Goal: Task Accomplishment & Management: Manage account settings

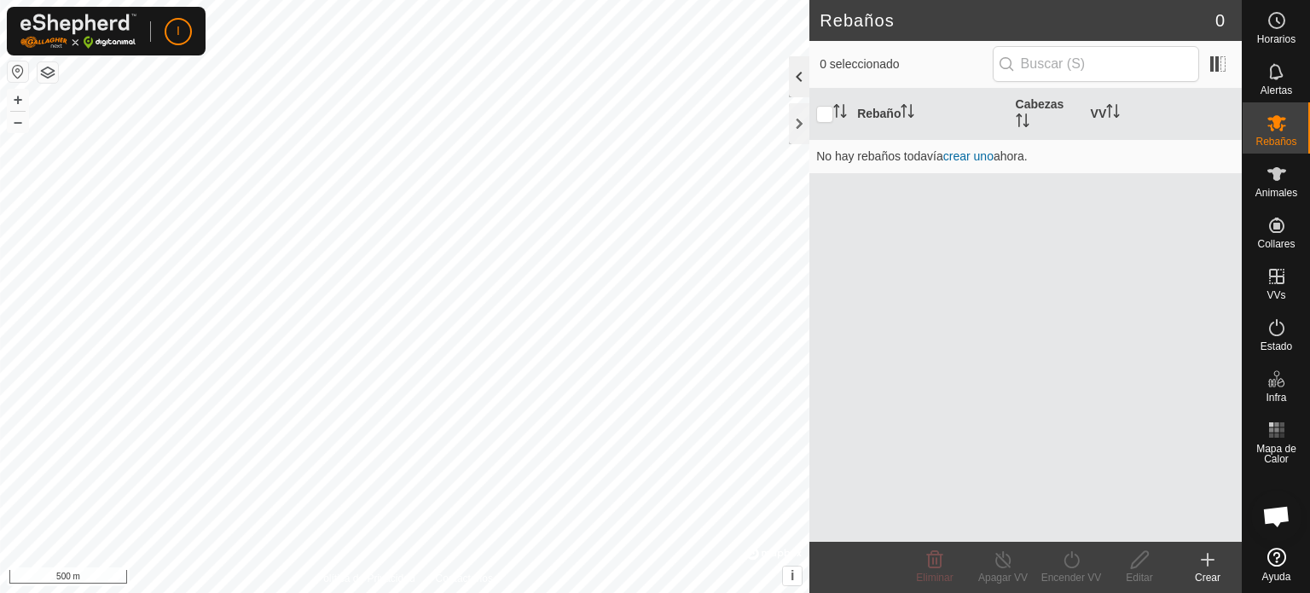
click at [798, 76] on div at bounding box center [799, 76] width 20 height 41
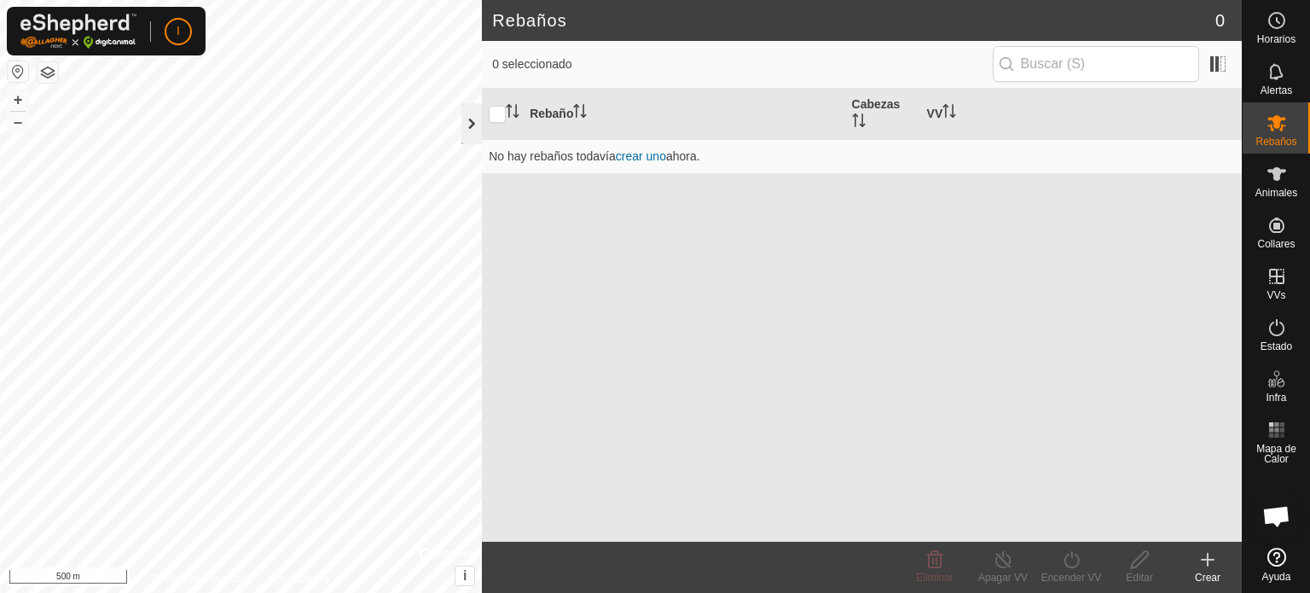
click at [470, 122] on div at bounding box center [471, 123] width 20 height 41
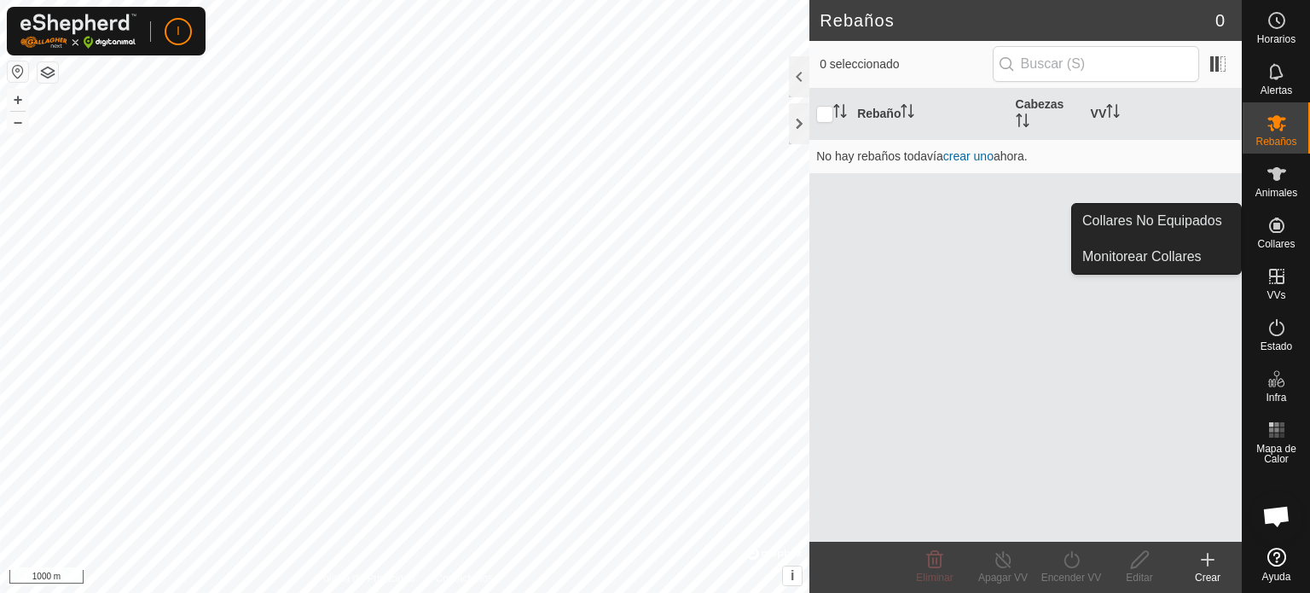
click at [1279, 228] on icon at bounding box center [1276, 224] width 15 height 15
click at [1168, 253] on link "Monitorear Collares" at bounding box center [1156, 257] width 169 height 34
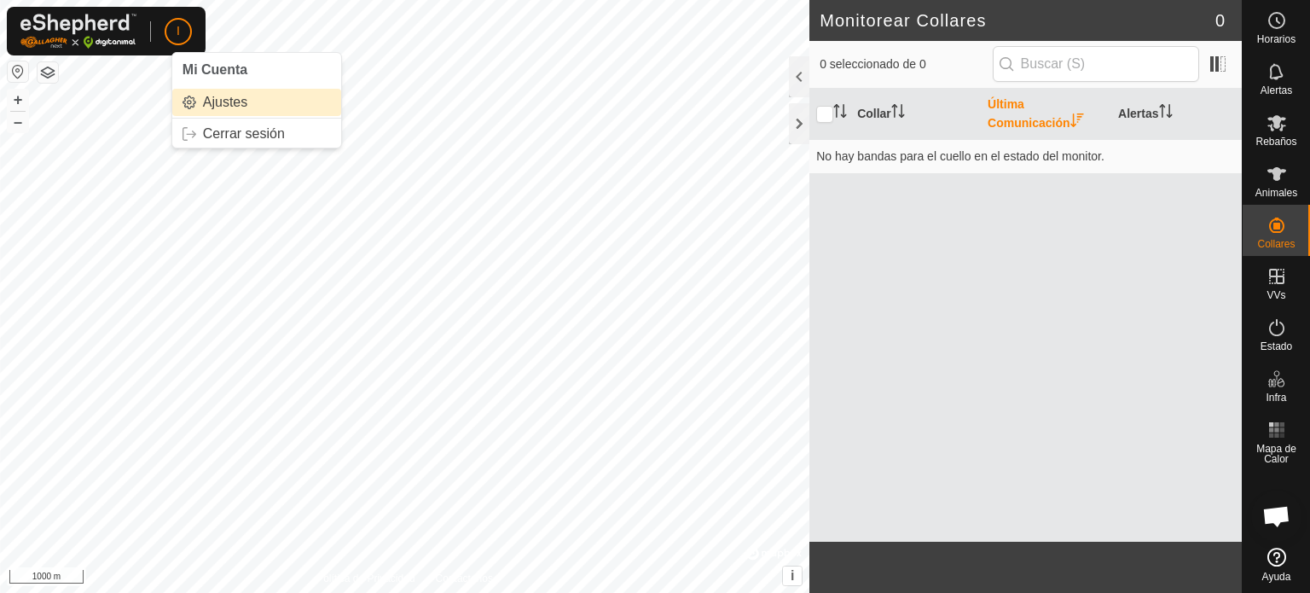
click at [218, 98] on link "Ajustes" at bounding box center [256, 102] width 169 height 27
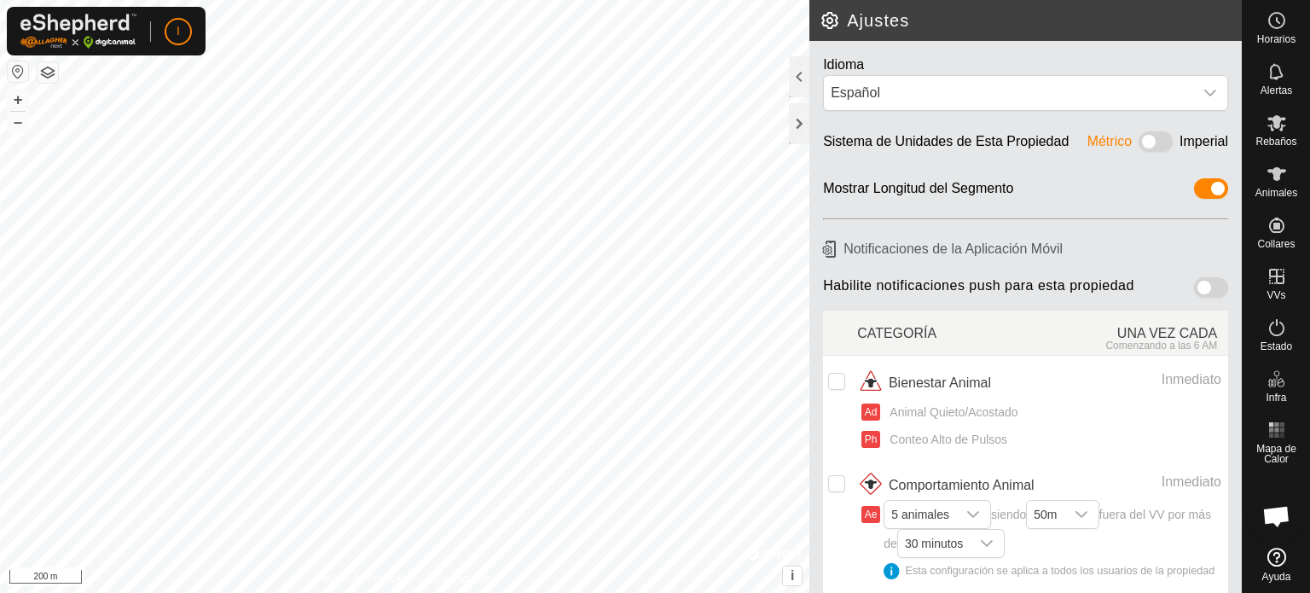
click at [48, 67] on button "button" at bounding box center [48, 72] width 20 height 20
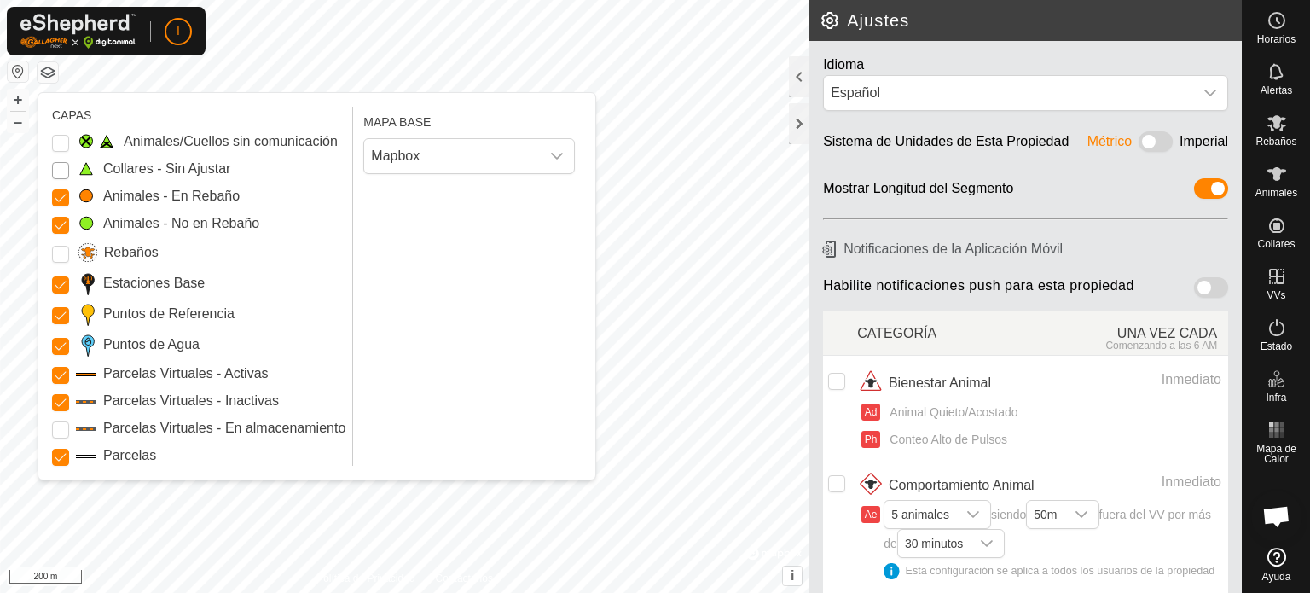
click at [56, 166] on Unfitted "Collares - Sin Ajustar" at bounding box center [60, 170] width 17 height 17
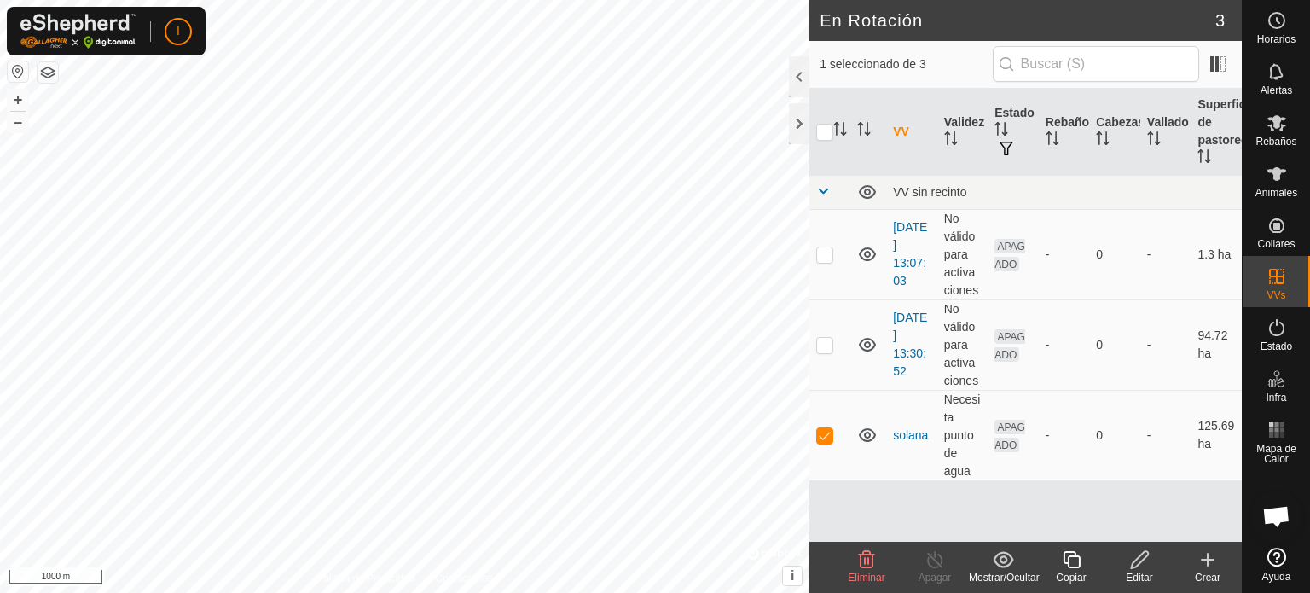
click at [43, 71] on button "button" at bounding box center [48, 72] width 20 height 20
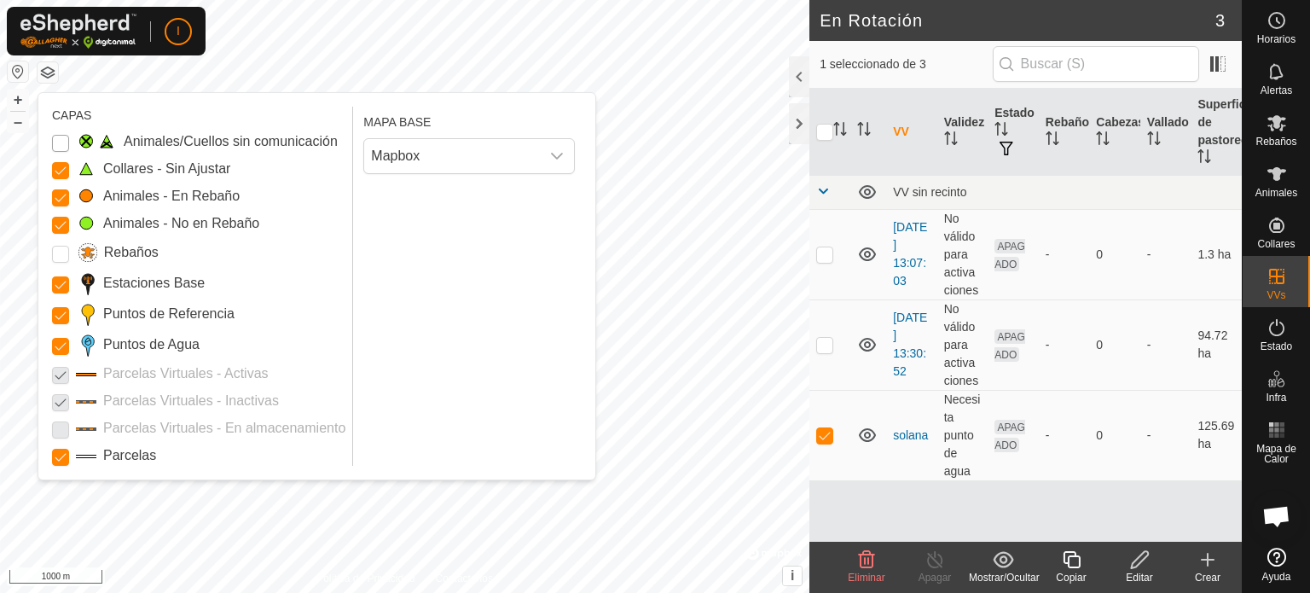
click at [58, 139] on Issue "Animales/Cuellos sin comunicación" at bounding box center [60, 143] width 17 height 17
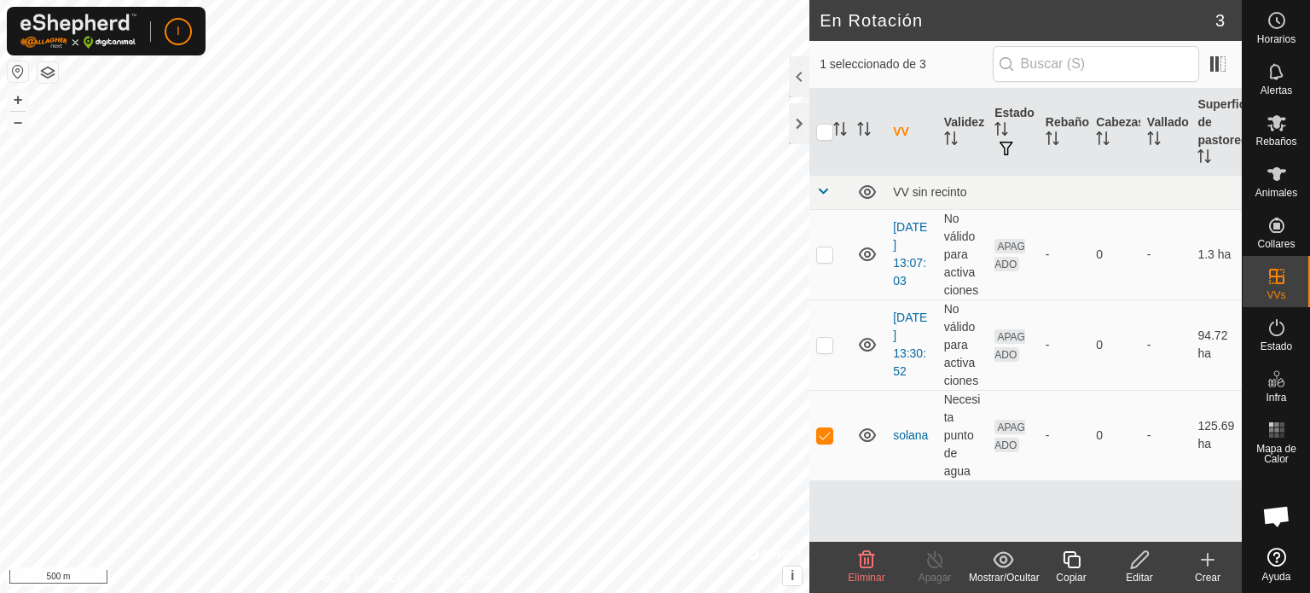
click at [48, 71] on button "button" at bounding box center [48, 72] width 20 height 20
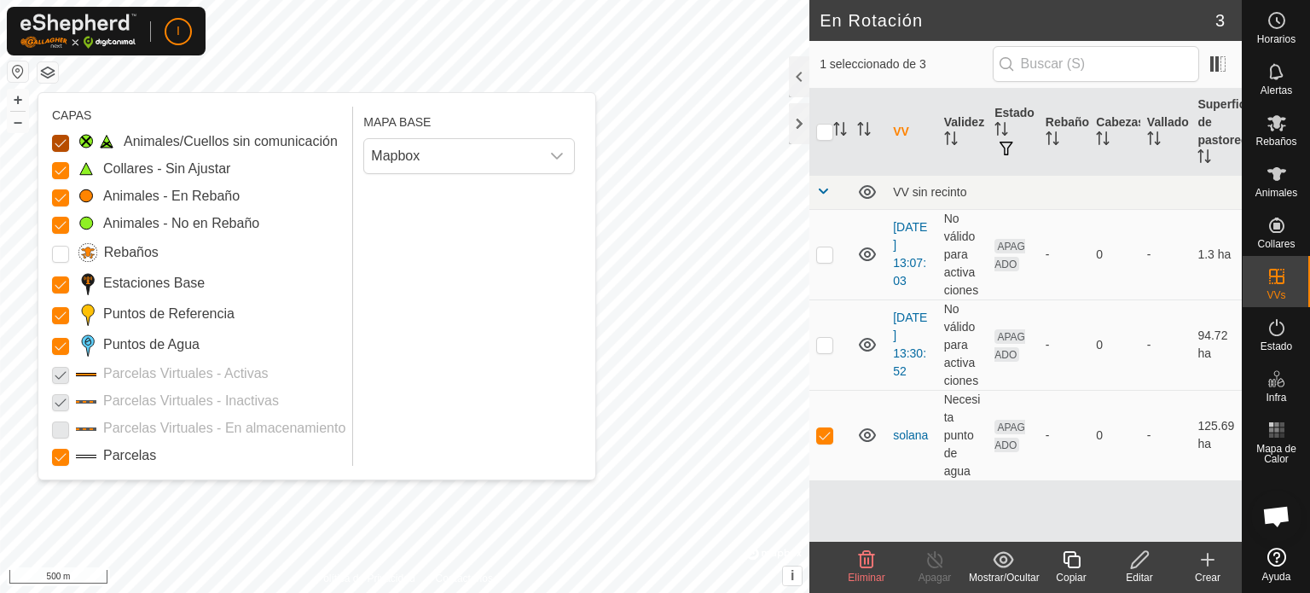
click at [63, 141] on Issue "Animales/Cuellos sin comunicación" at bounding box center [60, 143] width 17 height 17
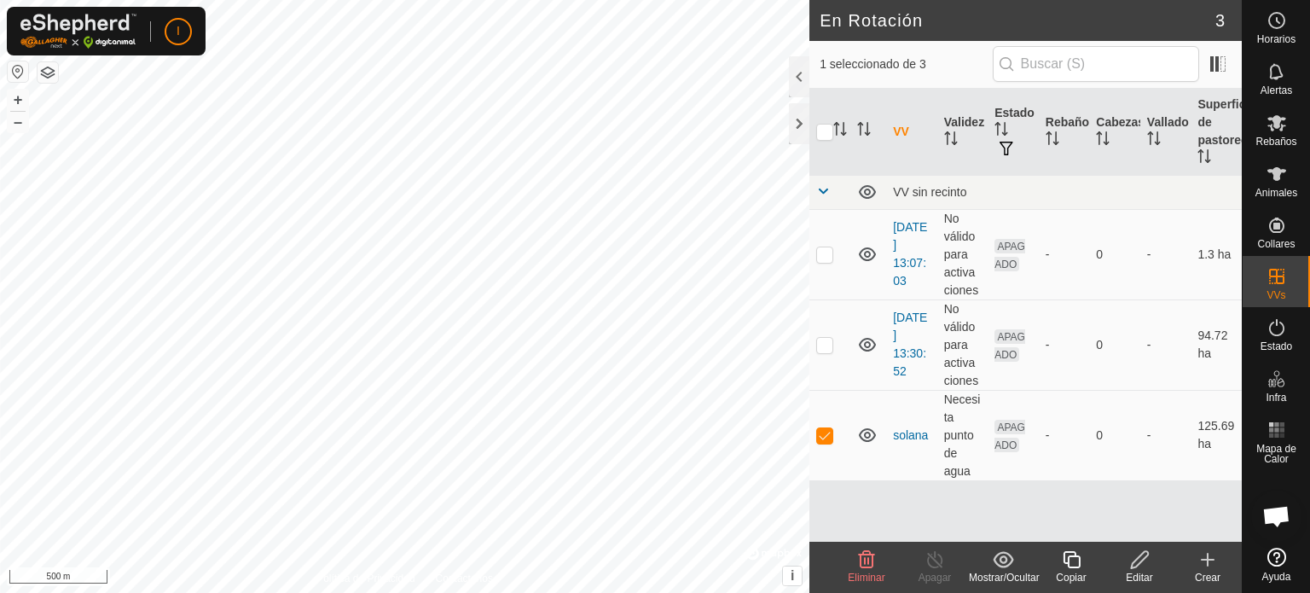
click at [51, 69] on button "button" at bounding box center [48, 72] width 20 height 20
click at [794, 74] on div at bounding box center [799, 76] width 20 height 41
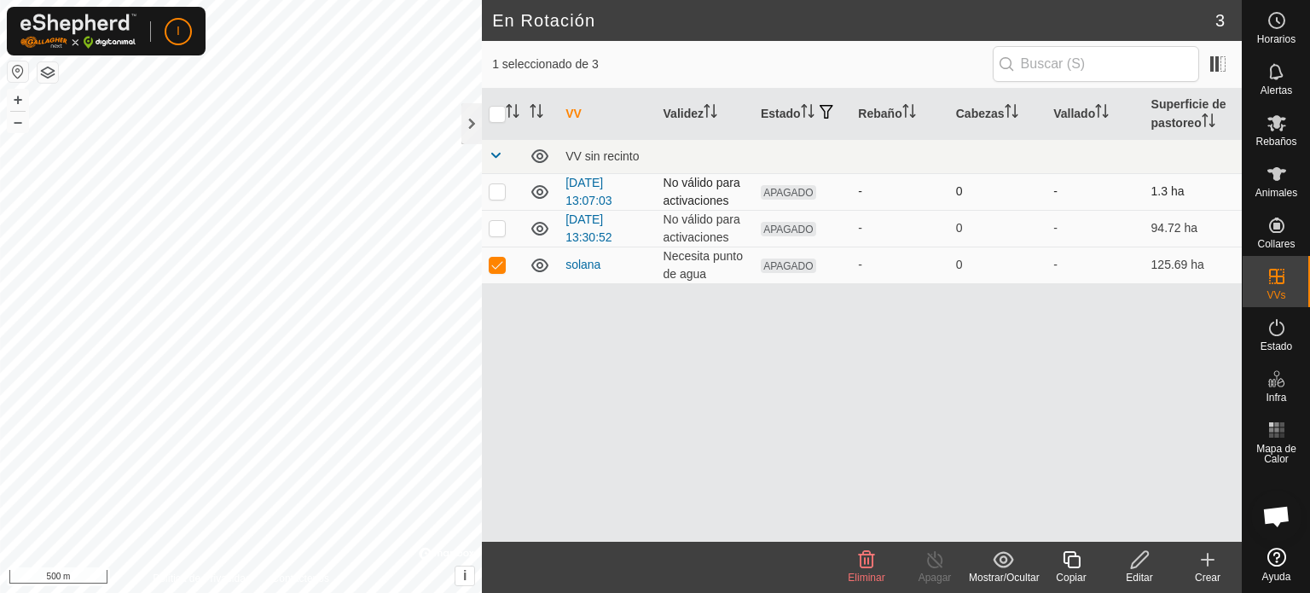
click at [535, 193] on icon at bounding box center [540, 192] width 20 height 20
click at [535, 193] on icon at bounding box center [539, 193] width 17 height 7
click at [537, 187] on icon at bounding box center [540, 192] width 20 height 20
click at [540, 231] on icon at bounding box center [540, 228] width 20 height 20
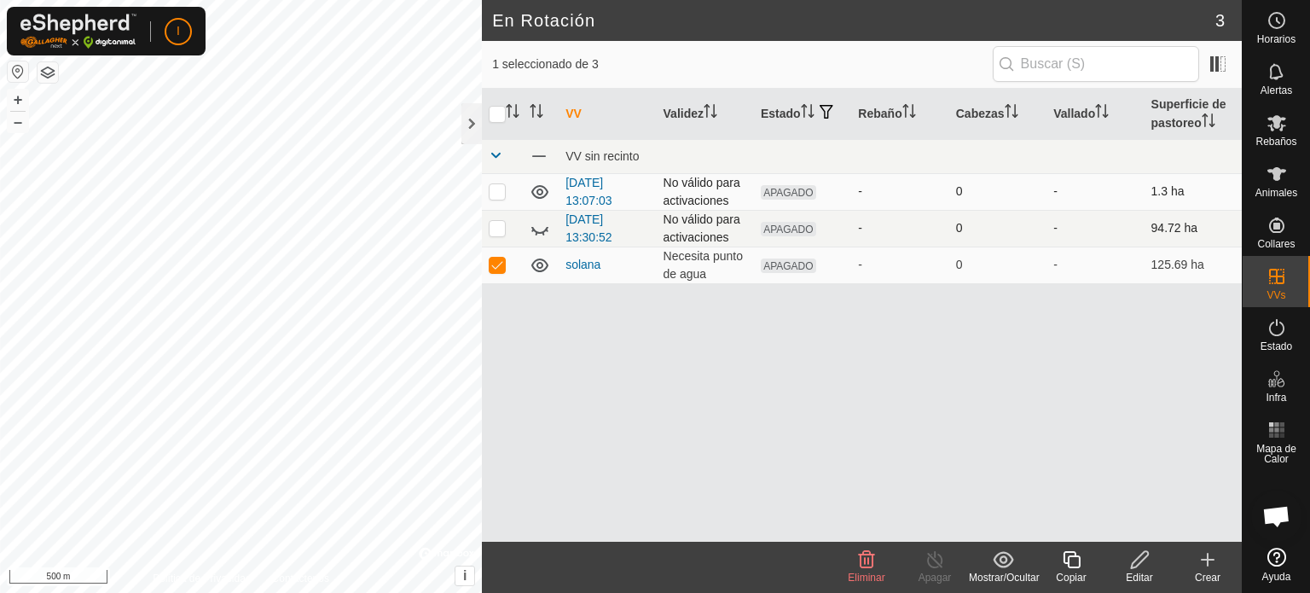
click at [540, 231] on icon at bounding box center [539, 230] width 17 height 7
click at [495, 263] on p-checkbox at bounding box center [497, 265] width 17 height 14
checkbox input "false"
click at [497, 189] on p-checkbox at bounding box center [497, 191] width 17 height 14
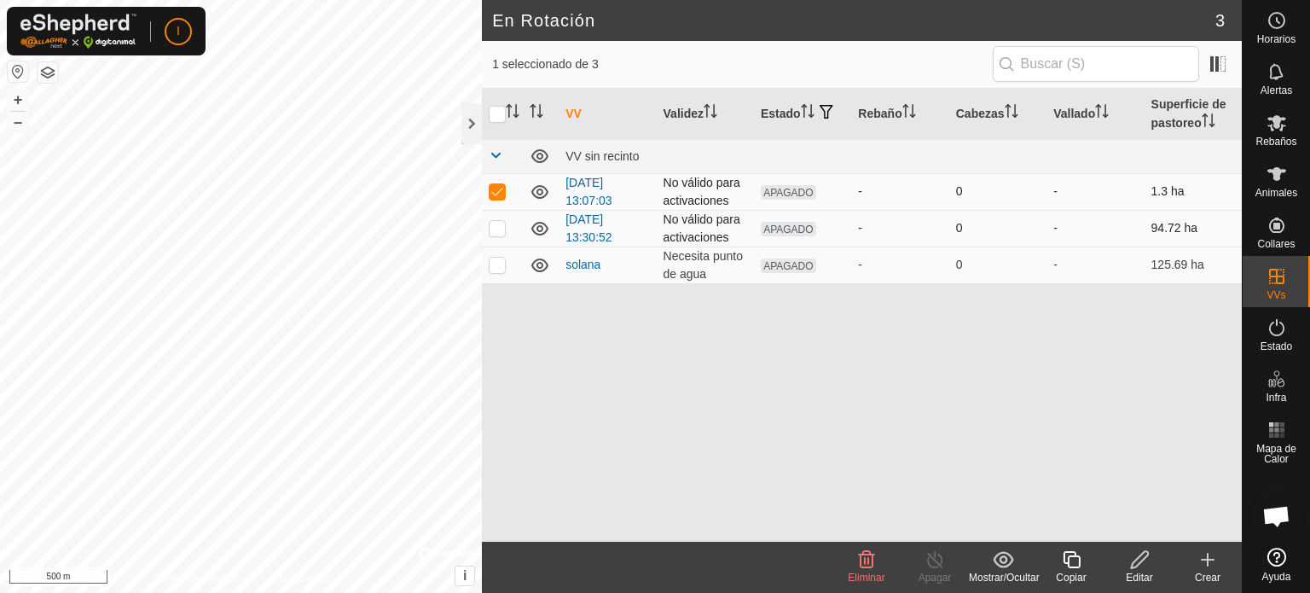
checkbox input "false"
click at [499, 233] on p-checkbox at bounding box center [497, 228] width 17 height 14
click at [495, 229] on p-checkbox at bounding box center [497, 228] width 17 height 14
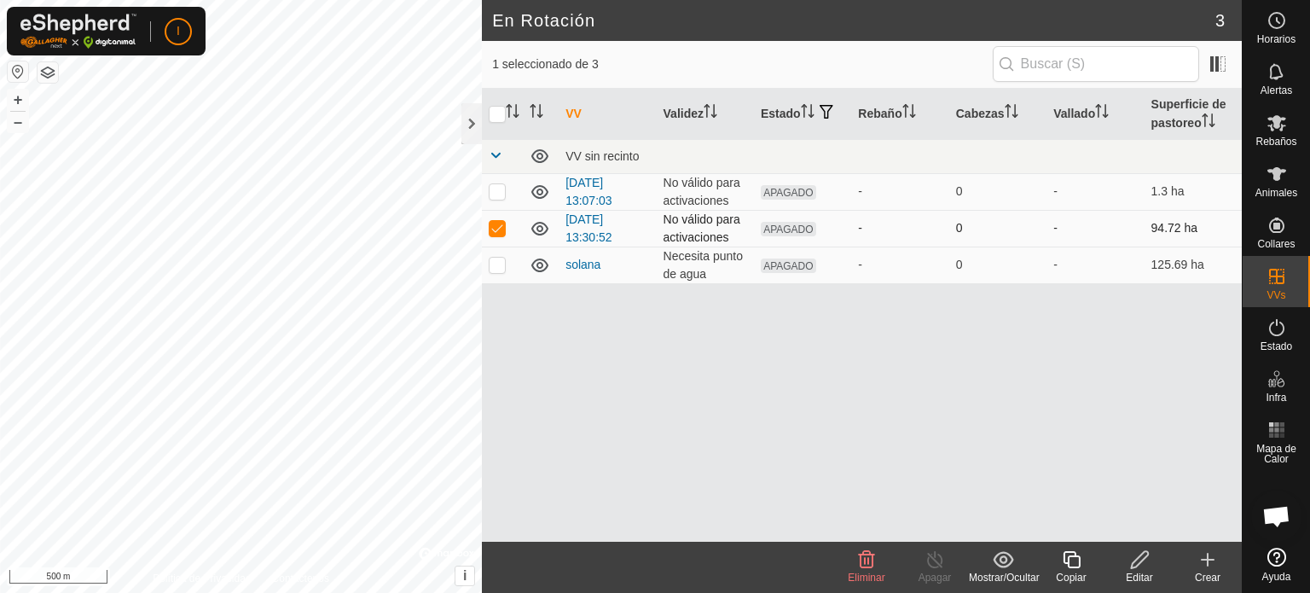
checkbox input "false"
click at [498, 264] on p-checkbox at bounding box center [497, 265] width 17 height 14
checkbox input "false"
click at [473, 123] on div at bounding box center [471, 123] width 20 height 41
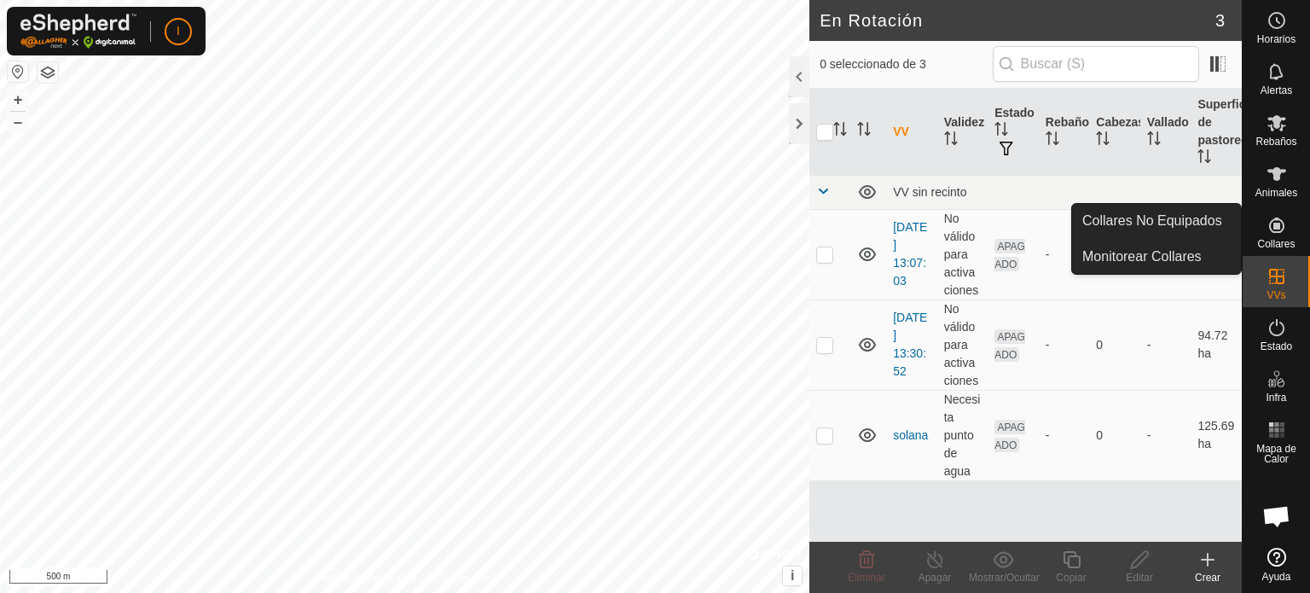
click at [1276, 226] on icon at bounding box center [1276, 224] width 15 height 15
click at [1198, 220] on link "Collares No Equipados" at bounding box center [1156, 221] width 169 height 34
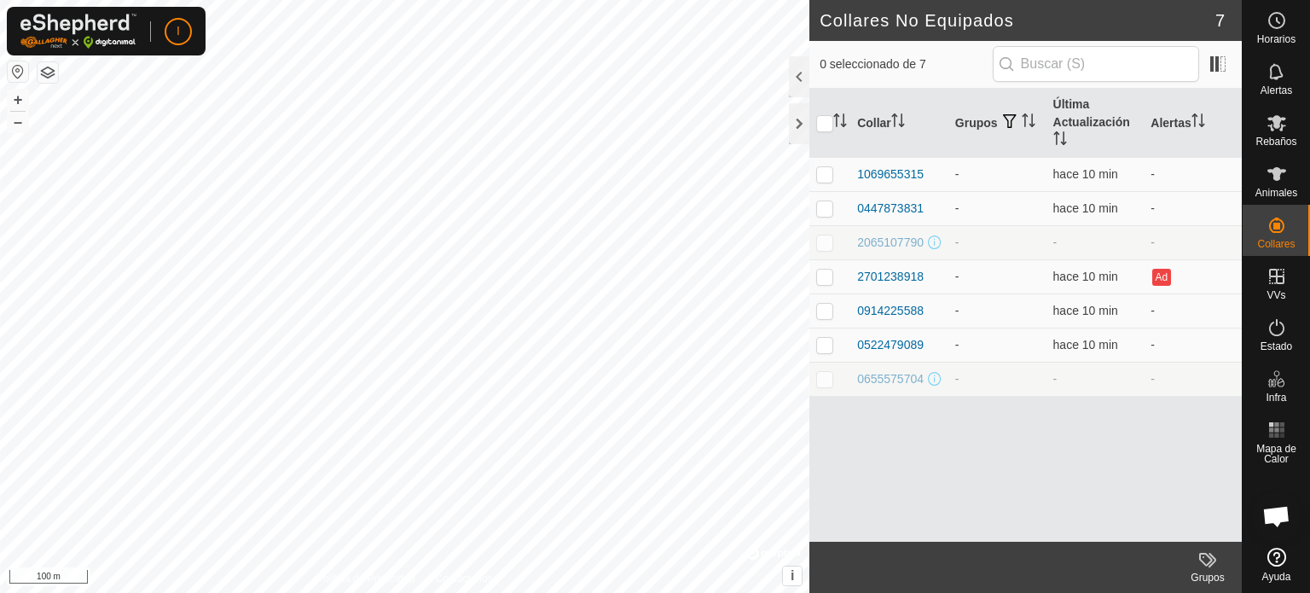
click at [664, 0] on html "I Horarios Alertas Rebaños Animales Collares VVs Estado Infra Mapa de Calor Ayu…" at bounding box center [655, 296] width 1310 height 593
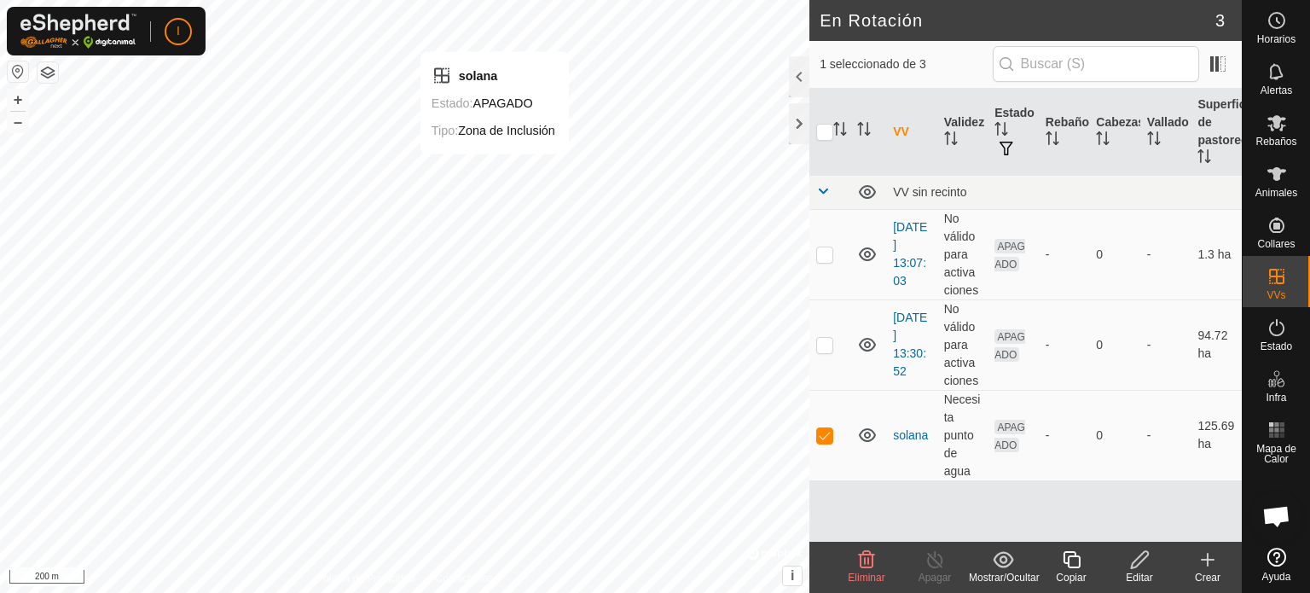
checkbox input "false"
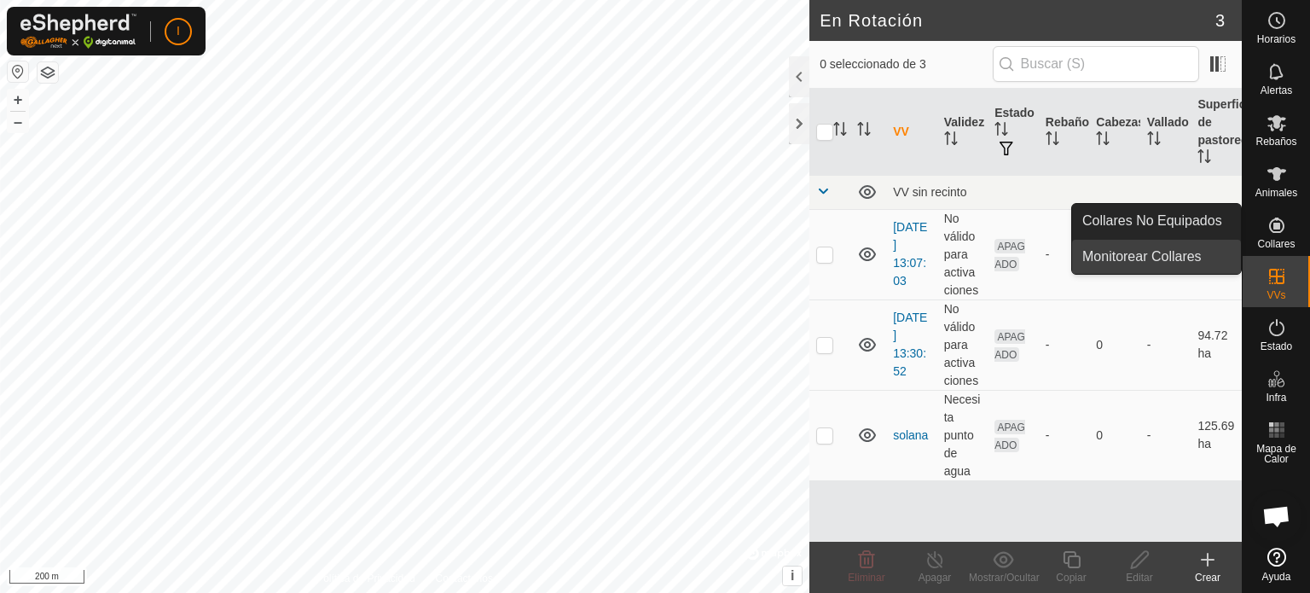
drag, startPoint x: 1173, startPoint y: 261, endPoint x: 1124, endPoint y: 252, distance: 49.4
click at [1124, 252] on link "Monitorear Collares" at bounding box center [1156, 257] width 169 height 34
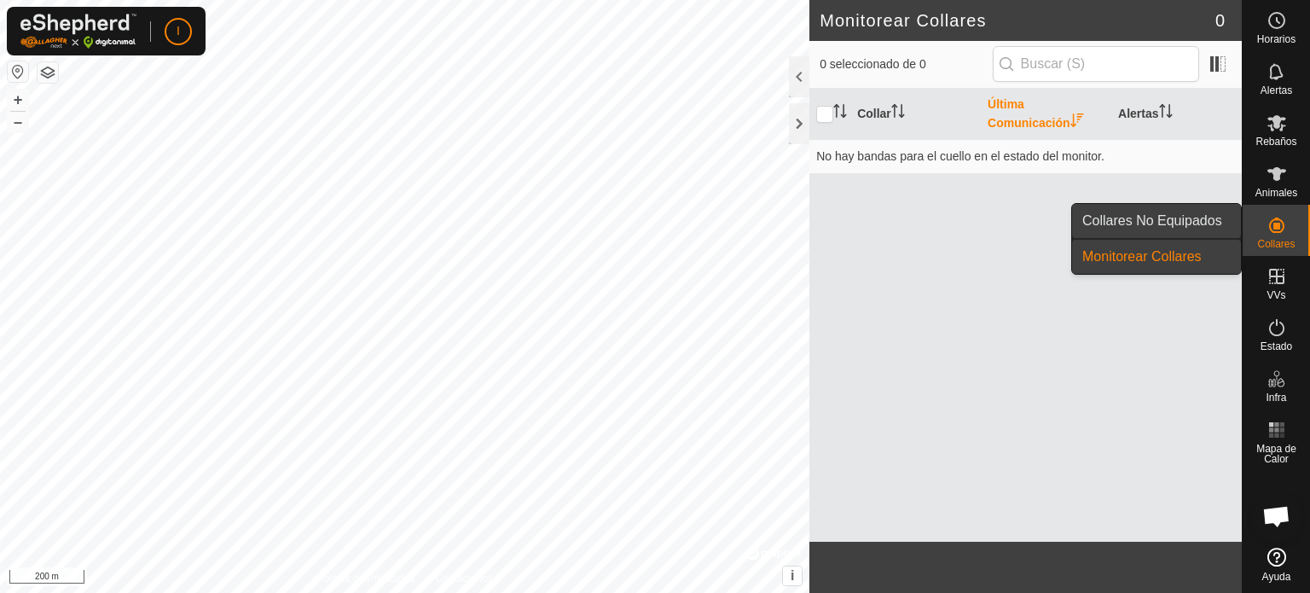
click at [1120, 217] on link "Collares No Equipados" at bounding box center [1156, 221] width 169 height 34
